Goal: Task Accomplishment & Management: Use online tool/utility

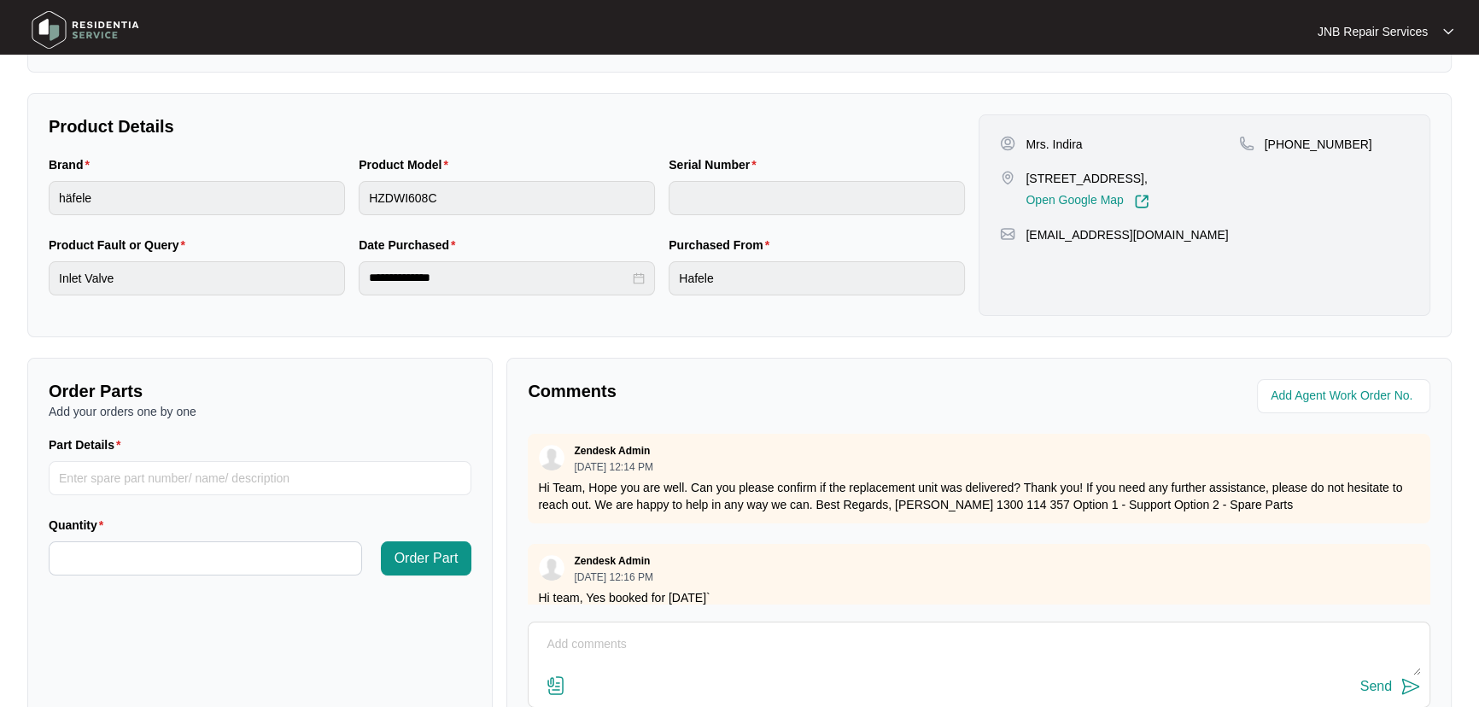
scroll to position [424, 0]
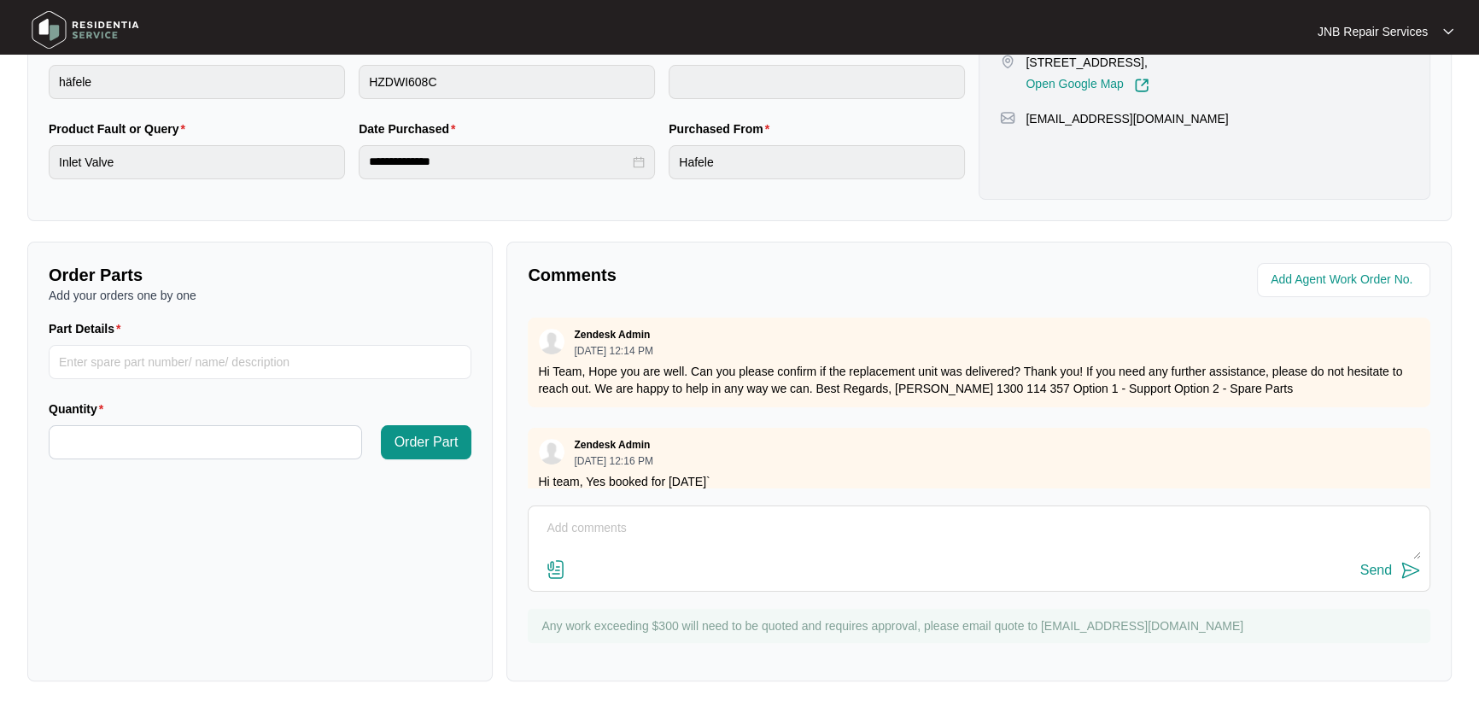
click at [755, 553] on textarea at bounding box center [979, 537] width 884 height 44
click at [753, 545] on textarea at bounding box center [979, 537] width 884 height 44
paste textarea "644639 [DATE] [PERSON_NAME] Swapped exchanged dishwasher, connected. Fixed inte…"
type textarea "644639 [DATE] [PERSON_NAME] Swapped exchanged dishwasher, connected. Fixed inte…"
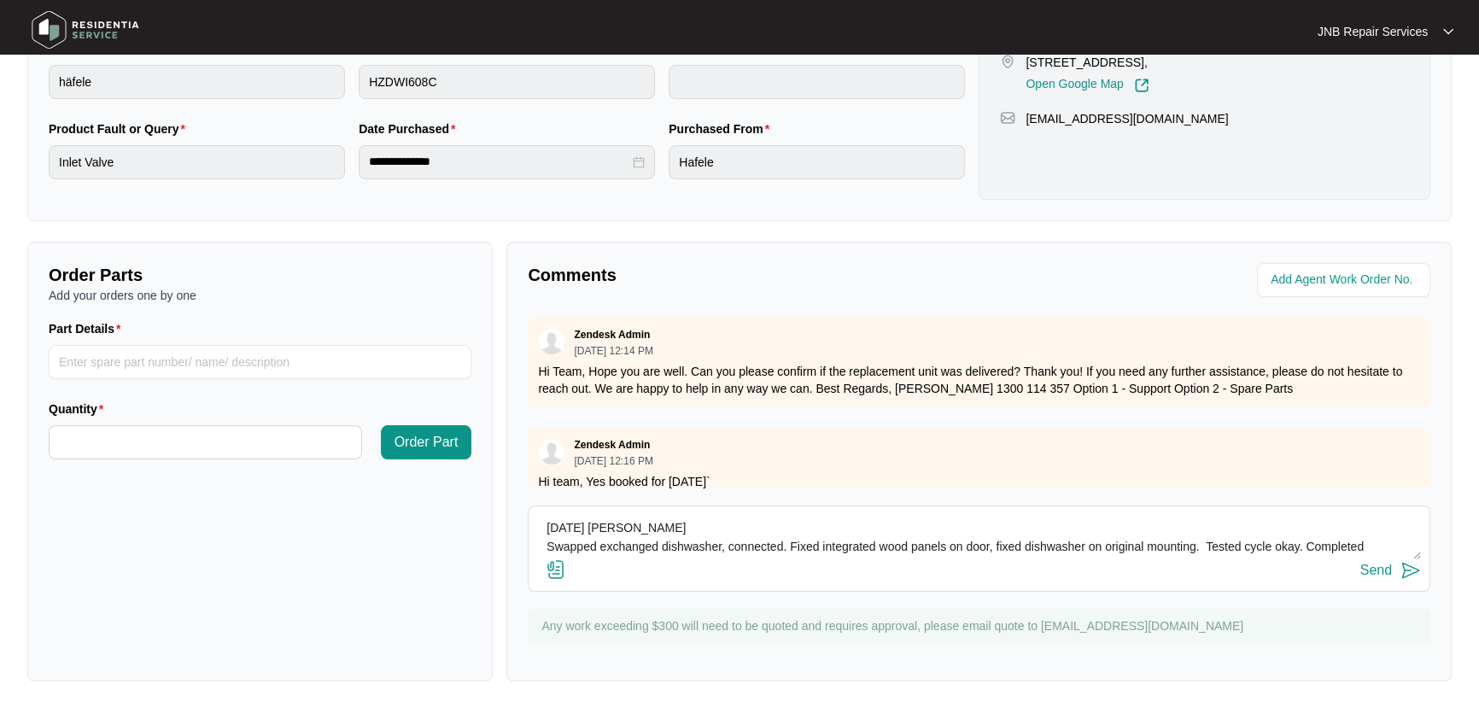
click at [560, 567] on img at bounding box center [556, 569] width 20 height 20
click at [0, 0] on input "file" at bounding box center [0, 0] width 0 height 0
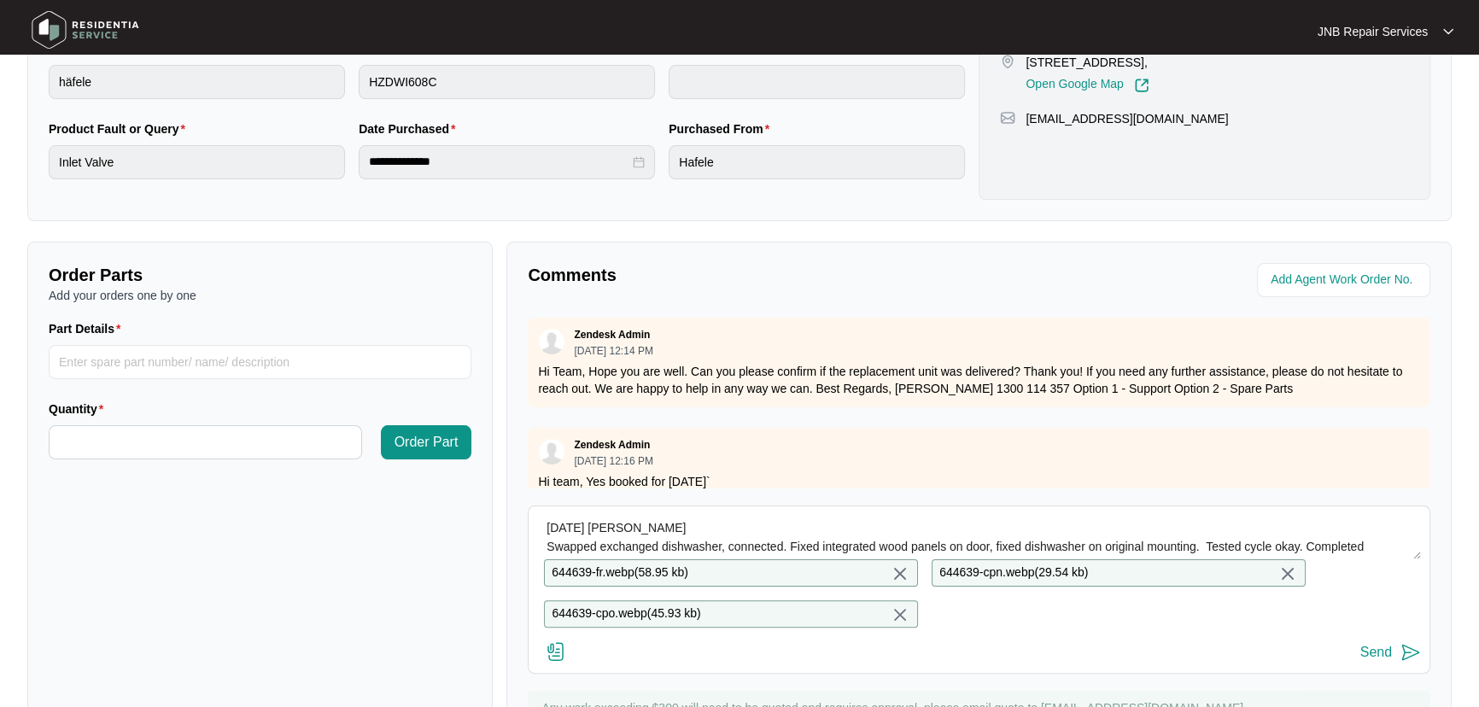
click at [1401, 663] on img at bounding box center [1411, 652] width 20 height 20
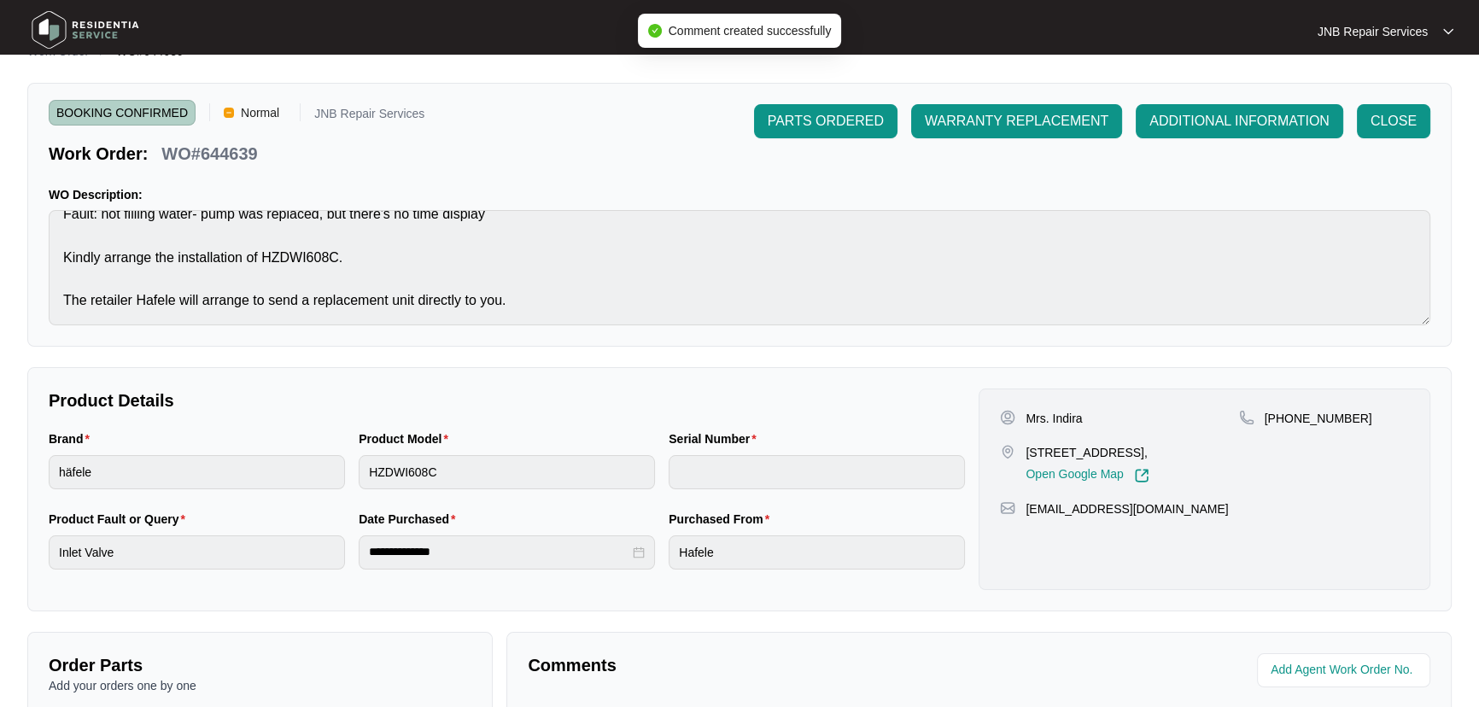
scroll to position [0, 0]
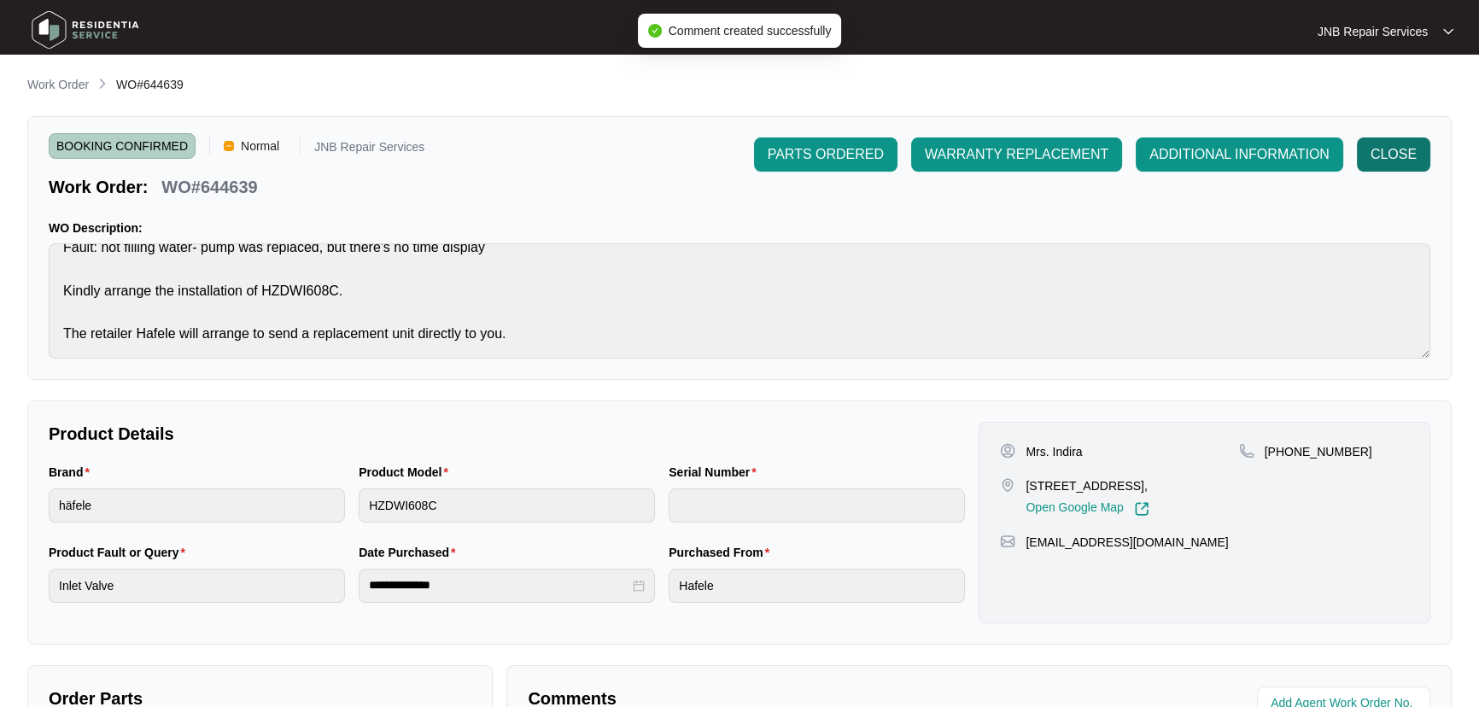
click at [1409, 147] on span "CLOSE" at bounding box center [1394, 154] width 46 height 20
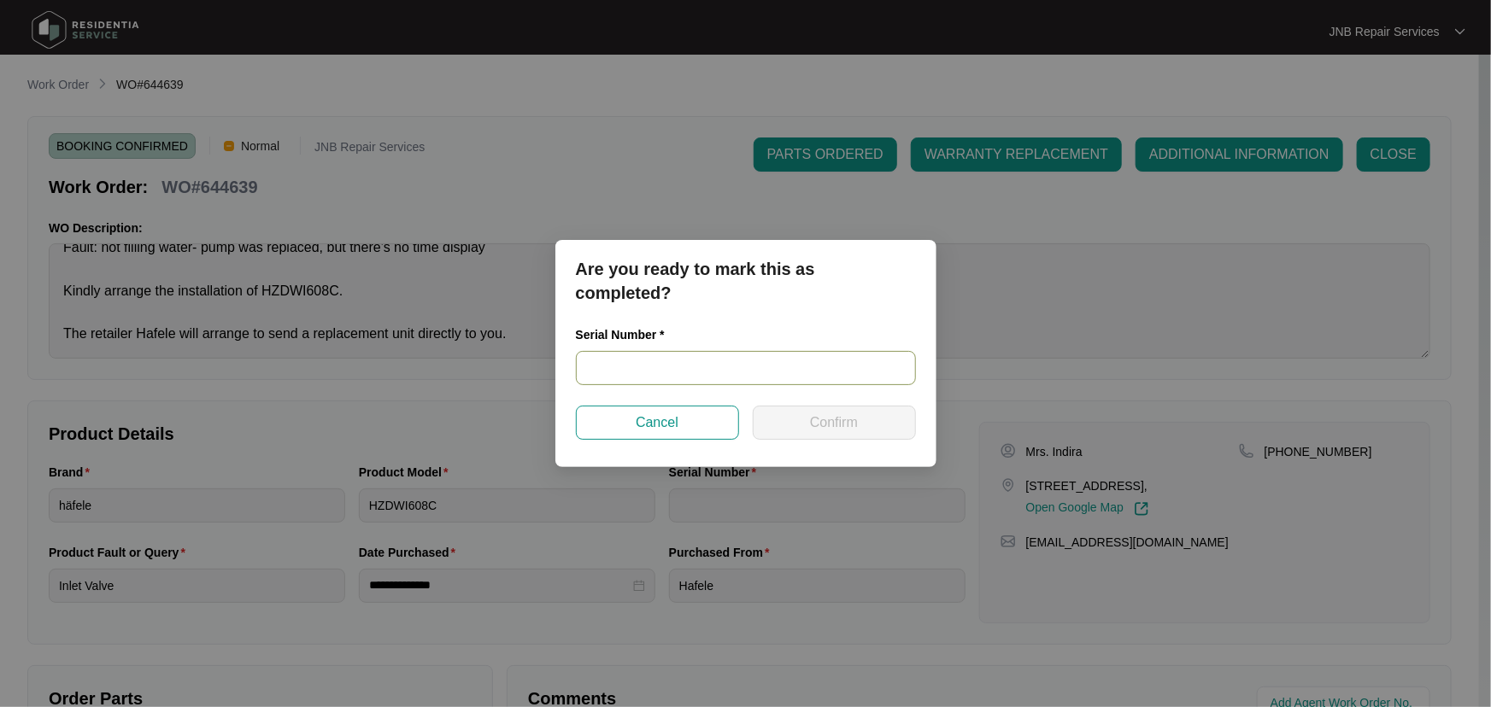
click at [734, 371] on input "text" at bounding box center [746, 368] width 340 height 34
paste input "24035108020100009"
type input "24035108020100009"
click at [840, 426] on span "Confirm" at bounding box center [834, 423] width 48 height 20
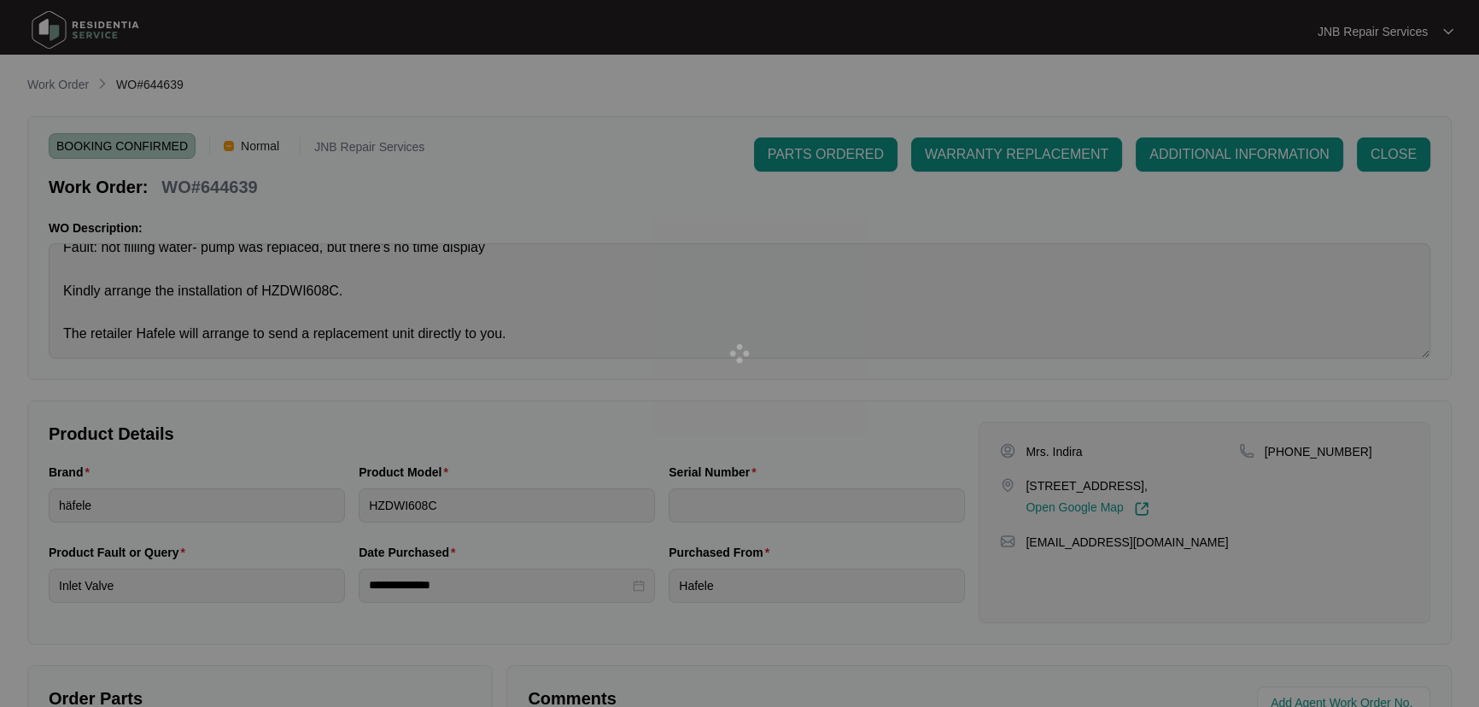
type input "24035108020100009"
